Goal: Obtain resource: Download file/media

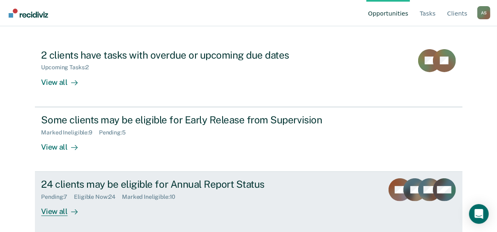
scroll to position [83, 0]
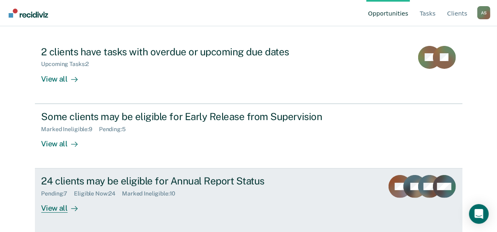
click at [138, 182] on div "24 clients may be eligible for Annual Report Status" at bounding box center [185, 181] width 288 height 12
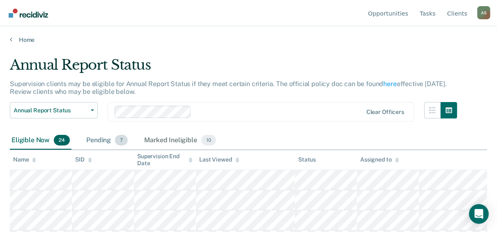
click at [106, 145] on div "Pending 7" at bounding box center [107, 141] width 45 height 18
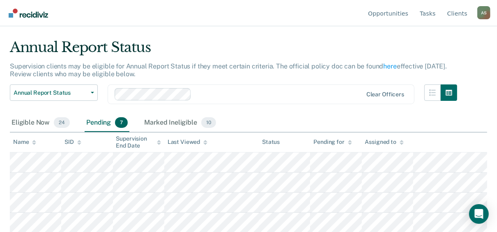
scroll to position [33, 0]
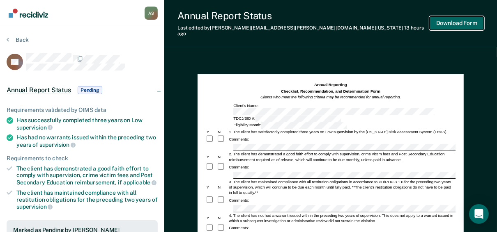
click at [443, 20] on button "Download Form" at bounding box center [456, 23] width 54 height 14
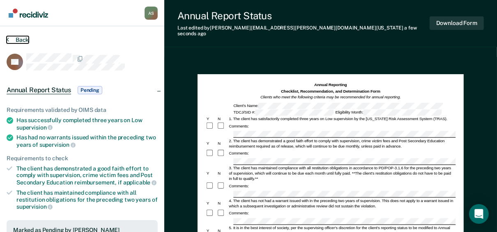
click at [16, 38] on button "Back" at bounding box center [18, 39] width 22 height 7
